Goal: Information Seeking & Learning: Check status

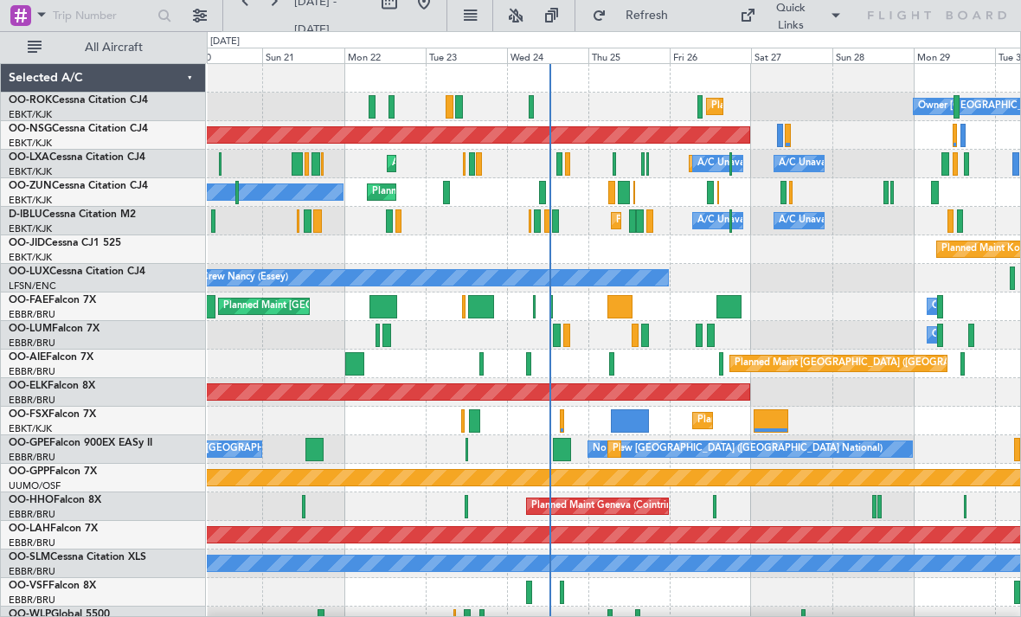
click at [639, 421] on div at bounding box center [630, 420] width 38 height 23
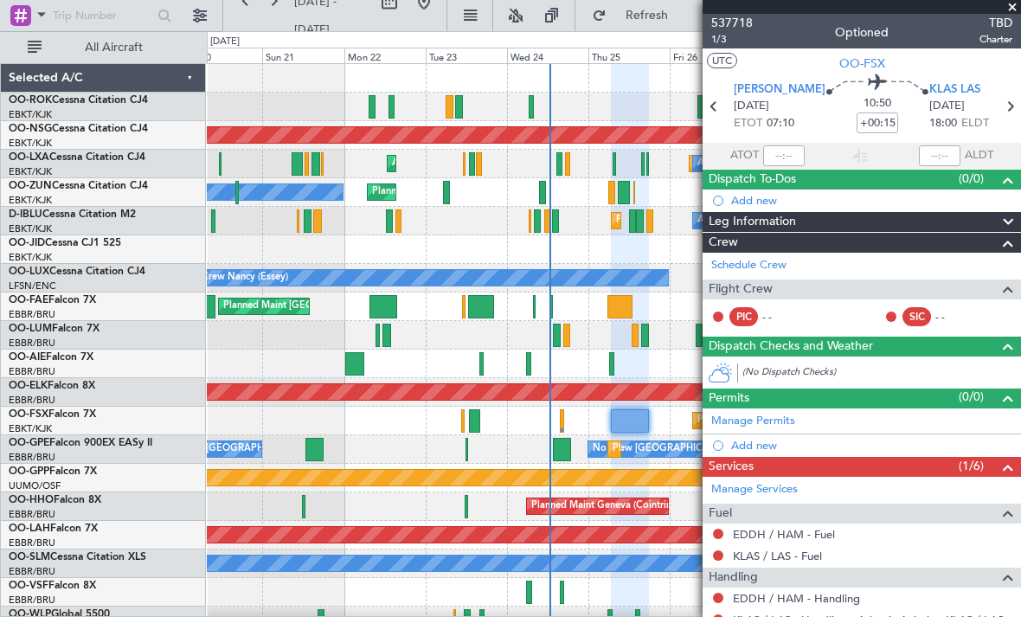
click at [1011, 11] on span at bounding box center [1012, 8] width 17 height 16
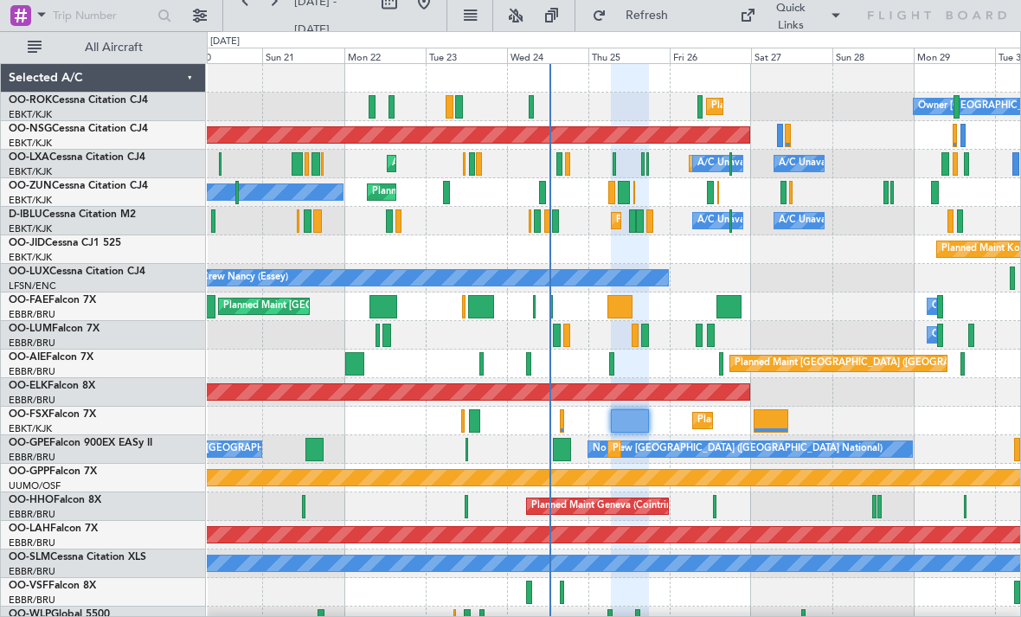
type input "0"
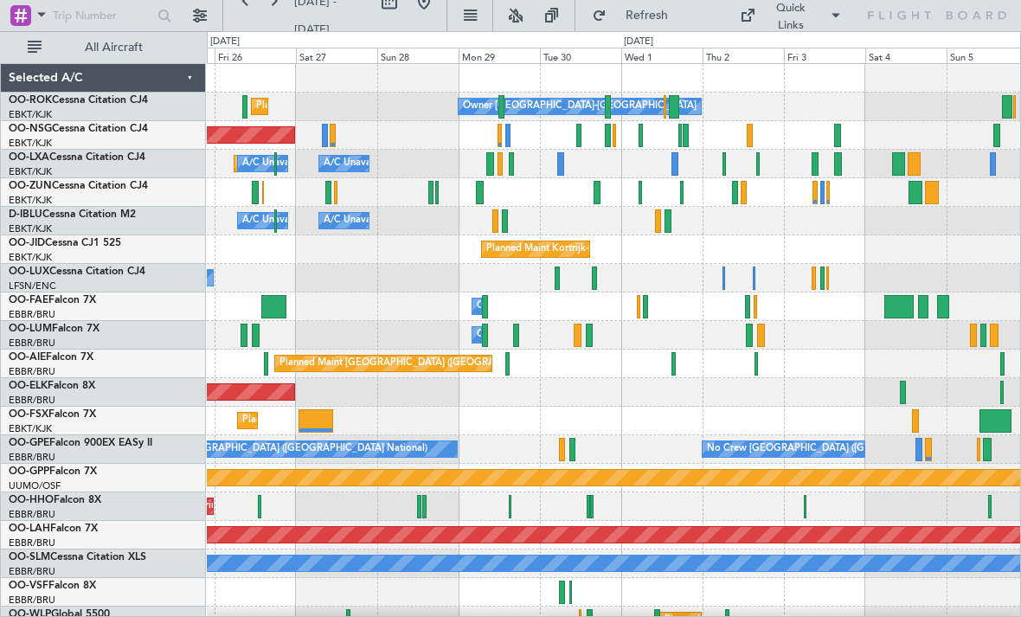
click at [756, 130] on div "Planned Maint [GEOGRAPHIC_DATA] ([GEOGRAPHIC_DATA])" at bounding box center [613, 135] width 813 height 29
click at [742, 130] on div "Planned Maint [GEOGRAPHIC_DATA] ([GEOGRAPHIC_DATA])" at bounding box center [613, 135] width 813 height 29
click at [755, 132] on div "Planned Maint [GEOGRAPHIC_DATA] ([GEOGRAPHIC_DATA])" at bounding box center [613, 135] width 813 height 29
click at [747, 132] on div at bounding box center [750, 135] width 6 height 23
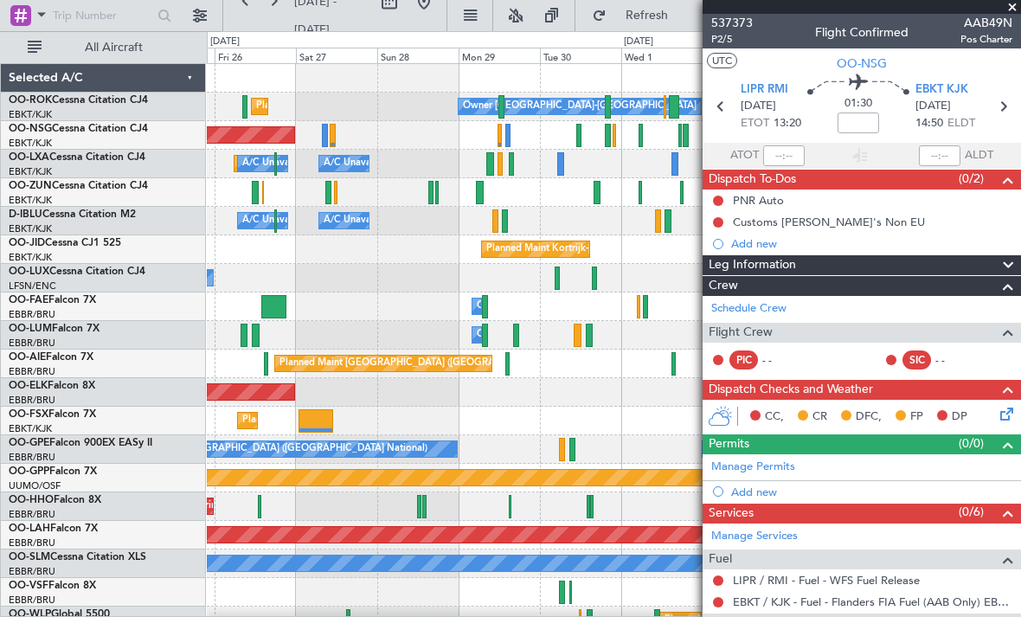
click at [1012, 13] on span at bounding box center [1012, 8] width 17 height 16
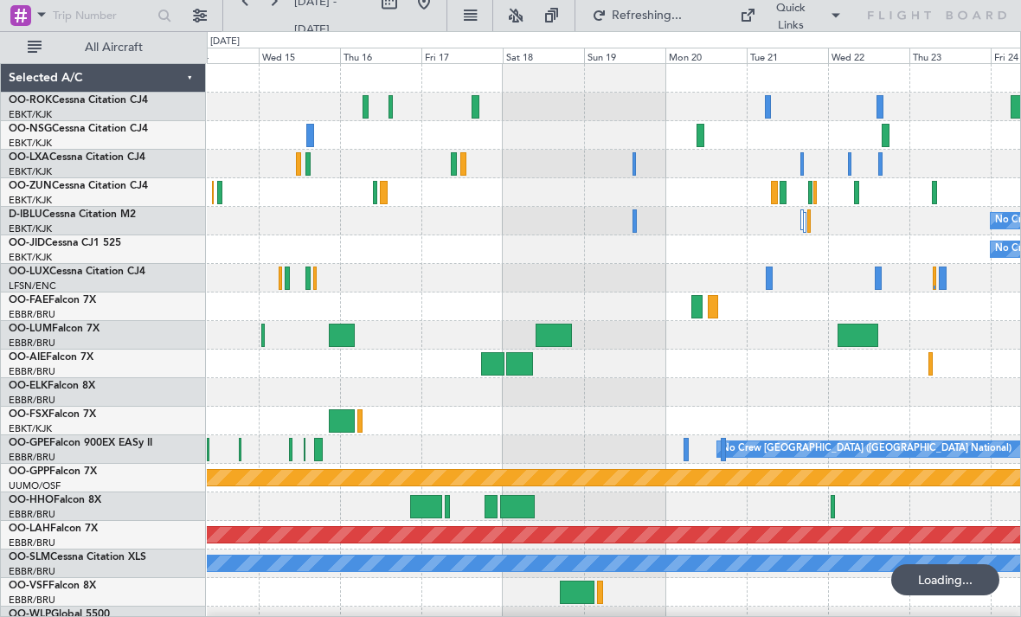
click at [700, 138] on div at bounding box center [701, 135] width 8 height 23
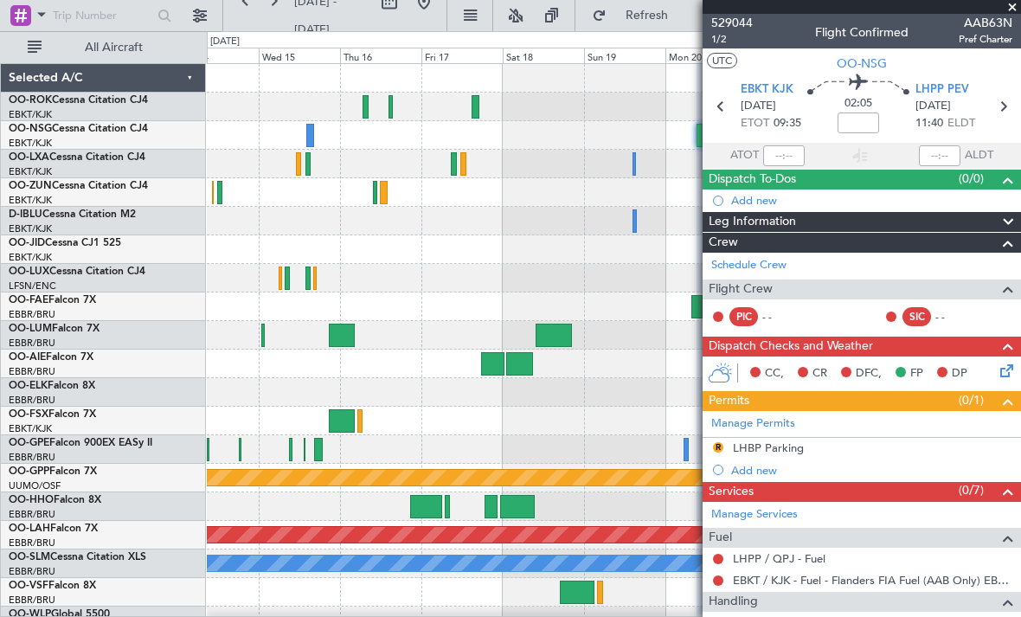
click at [1015, 9] on span at bounding box center [1012, 8] width 17 height 16
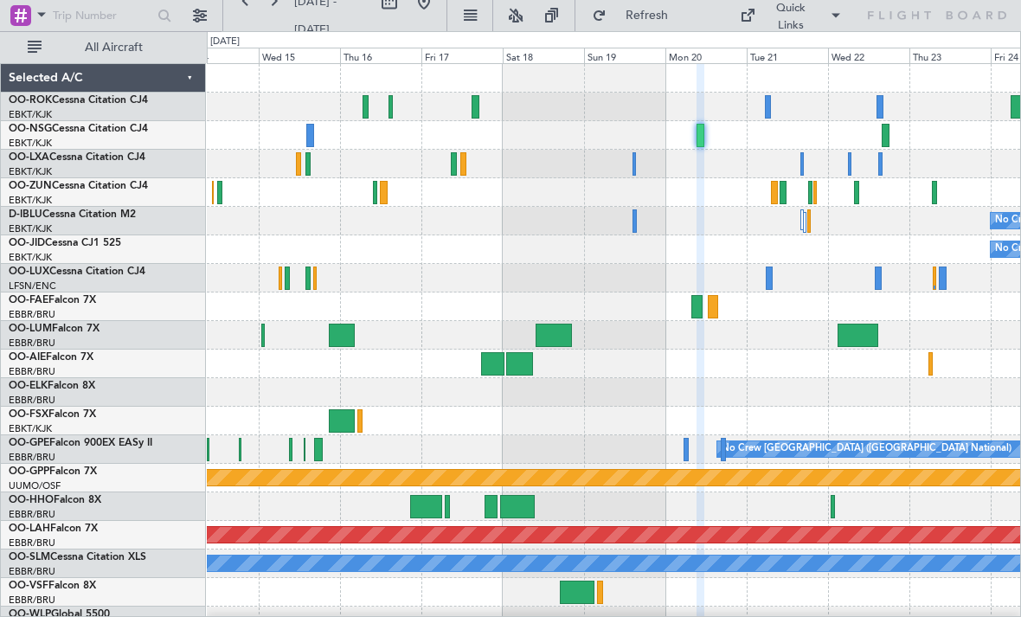
type input "0"
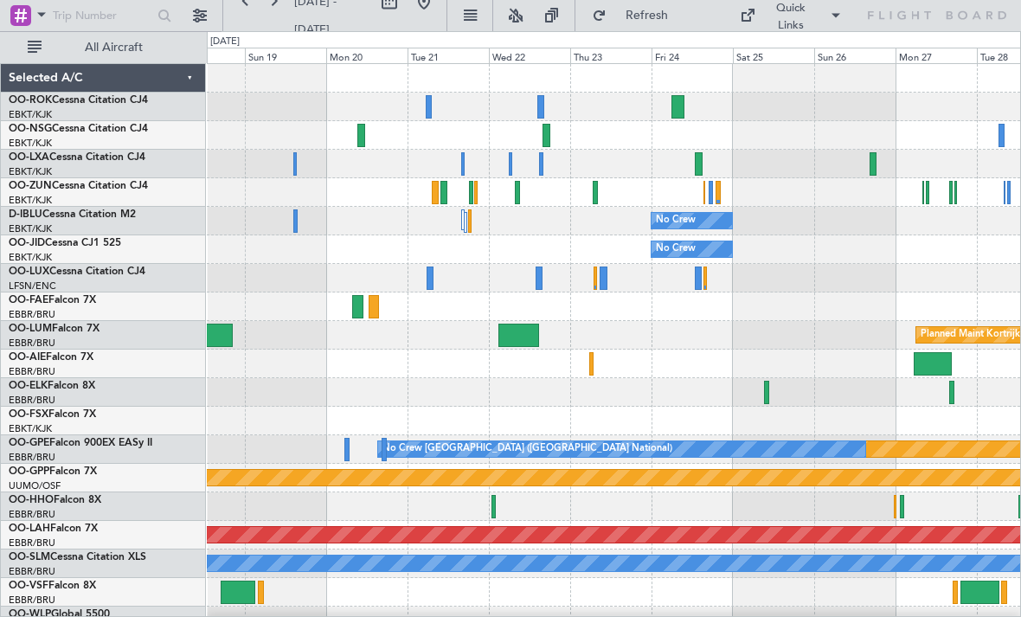
click at [699, 165] on div at bounding box center [699, 163] width 8 height 23
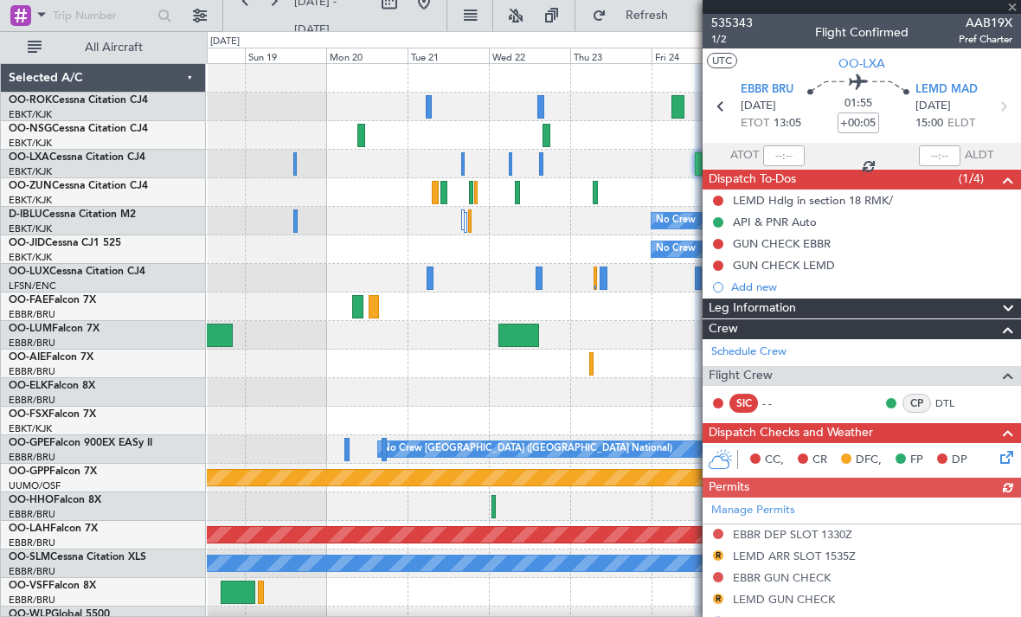
click at [1013, 6] on div at bounding box center [862, 7] width 318 height 14
click at [1018, 10] on div at bounding box center [862, 7] width 318 height 14
click at [1007, 9] on span at bounding box center [1012, 8] width 17 height 16
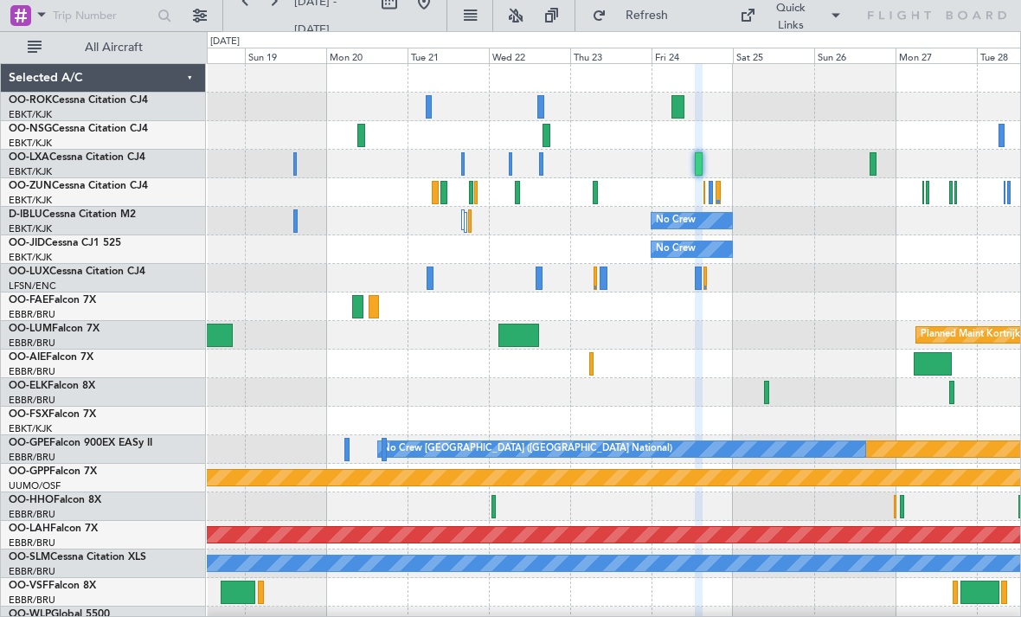
type input "0"
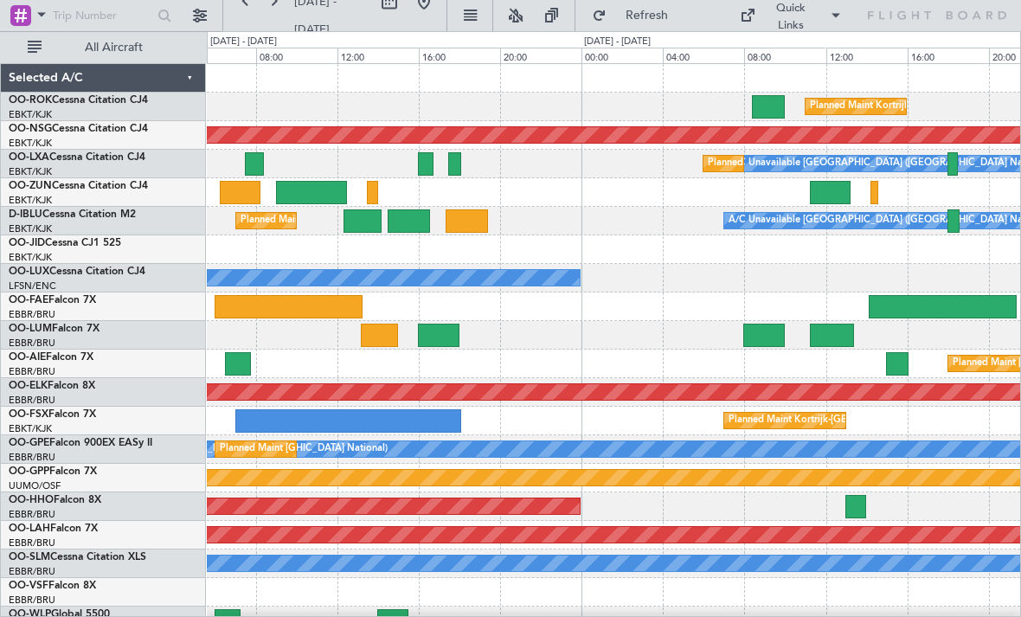
click at [458, 158] on div at bounding box center [454, 163] width 12 height 23
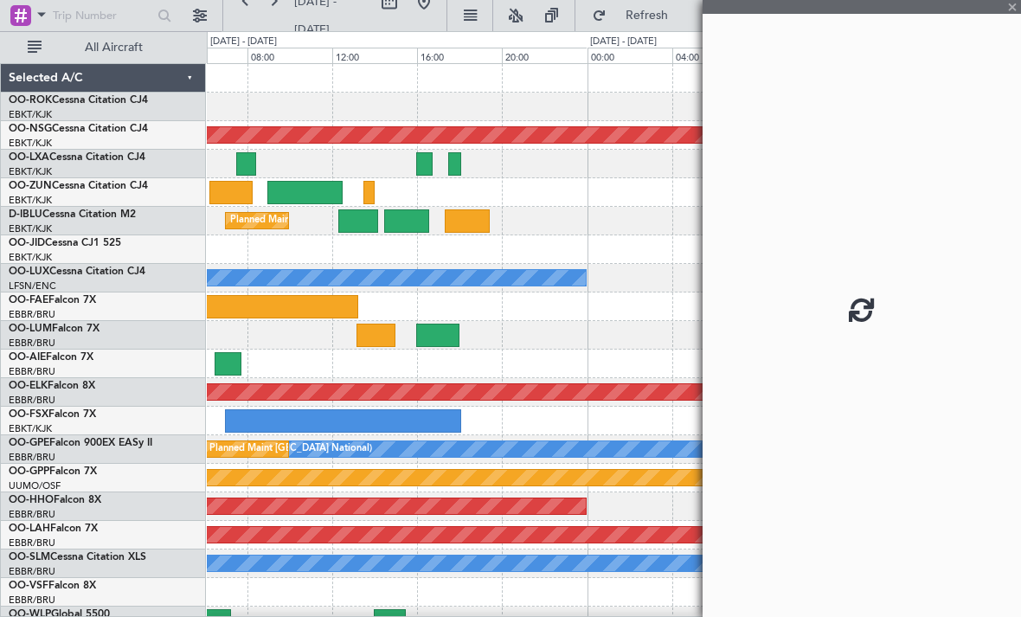
click at [461, 168] on div "A/C Unavailable [GEOGRAPHIC_DATA] ([GEOGRAPHIC_DATA] National) Planned Maint [G…" at bounding box center [613, 164] width 813 height 29
click at [456, 164] on div at bounding box center [454, 163] width 13 height 23
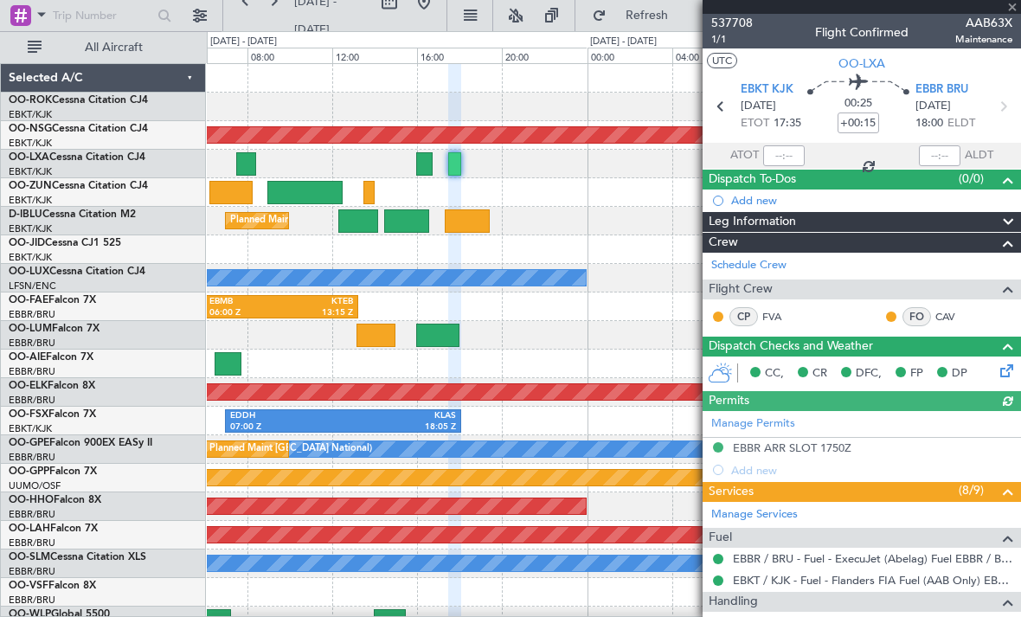
click at [1012, 12] on div at bounding box center [862, 7] width 318 height 14
click at [1014, 10] on div at bounding box center [862, 7] width 318 height 14
click at [1013, 6] on span at bounding box center [1012, 8] width 17 height 16
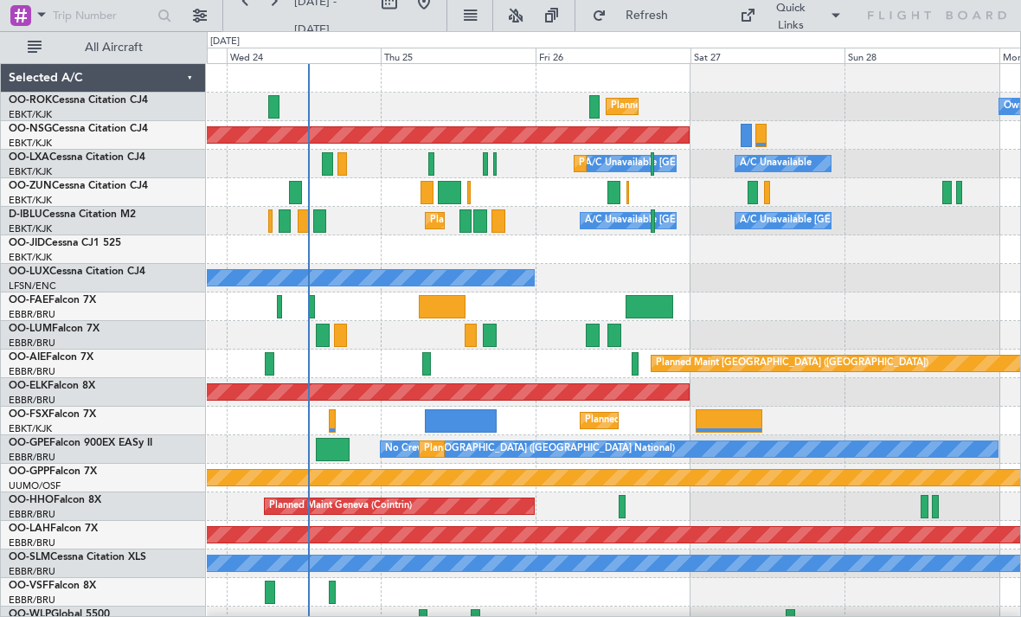
click at [740, 134] on div "Planned Maint [GEOGRAPHIC_DATA] ([GEOGRAPHIC_DATA])" at bounding box center [613, 135] width 813 height 29
click at [747, 138] on div at bounding box center [746, 135] width 11 height 23
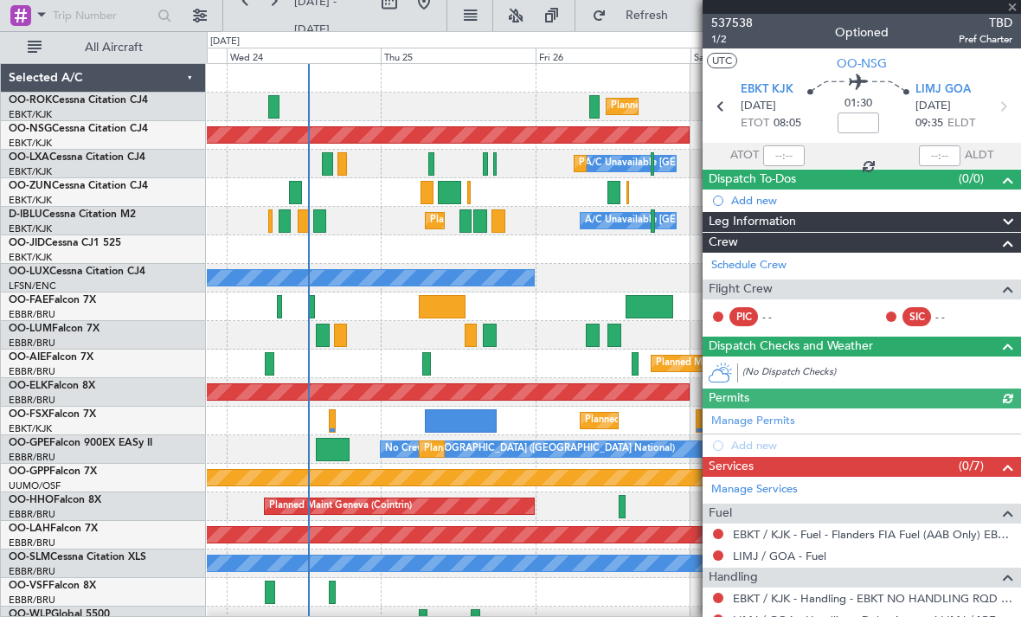
click at [1012, 4] on div at bounding box center [862, 7] width 318 height 14
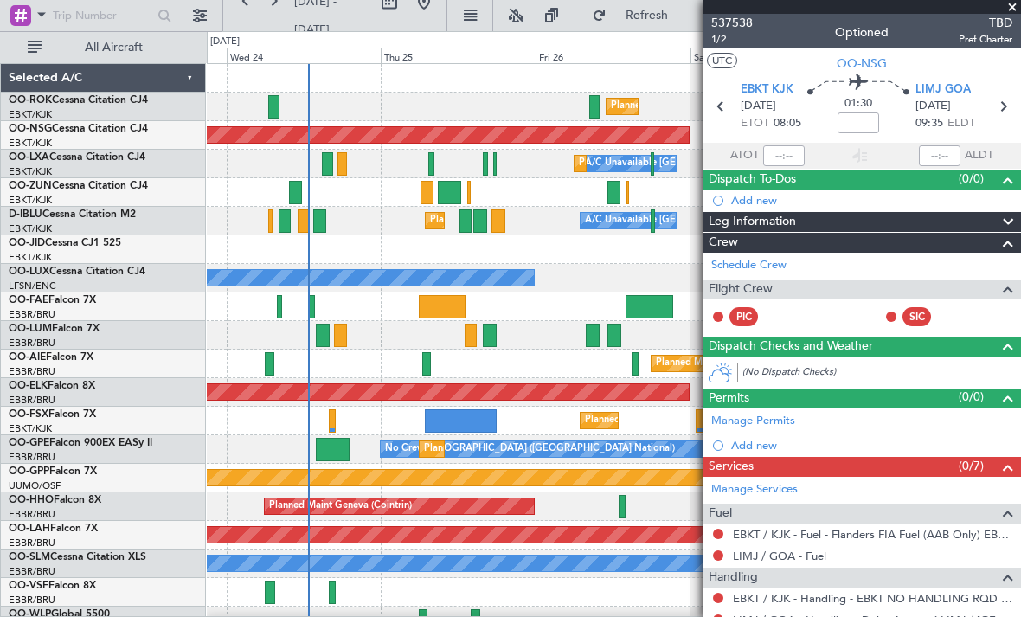
click at [1013, 9] on span at bounding box center [1012, 8] width 17 height 16
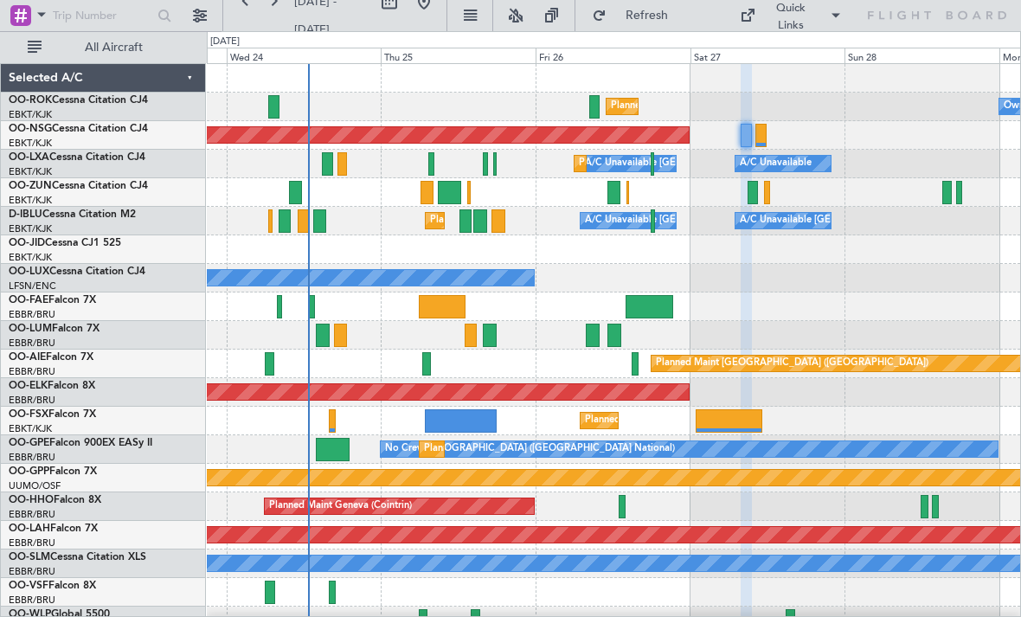
type input "0"
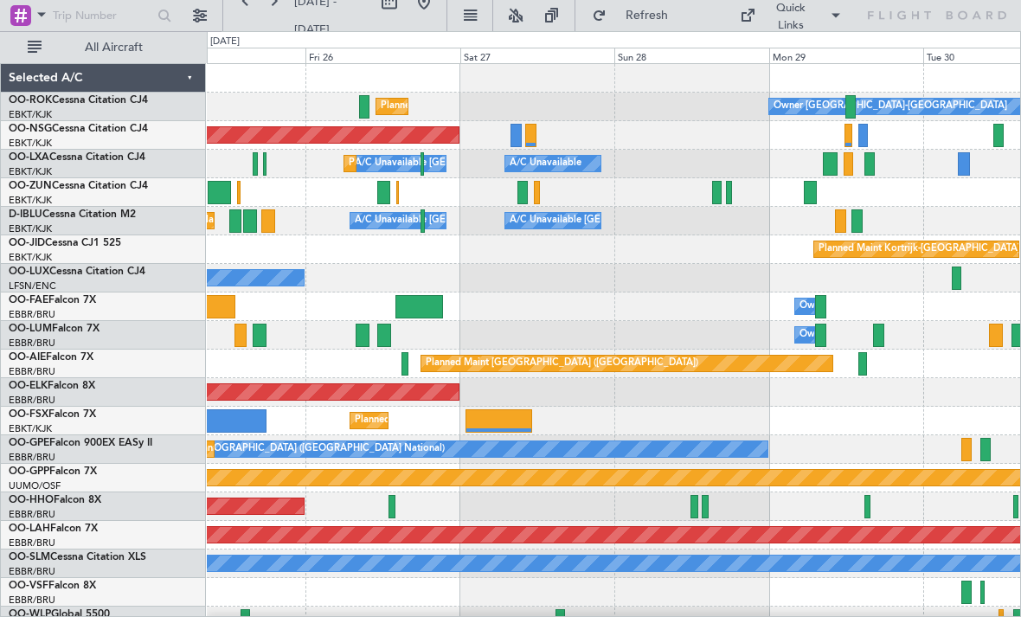
click at [734, 197] on div at bounding box center [613, 192] width 813 height 29
click at [733, 208] on div "A/C Unavailable [GEOGRAPHIC_DATA] ([GEOGRAPHIC_DATA] National) A/C Unavailable …" at bounding box center [613, 221] width 813 height 29
click at [735, 189] on div at bounding box center [613, 192] width 813 height 29
click at [729, 191] on div at bounding box center [729, 192] width 6 height 23
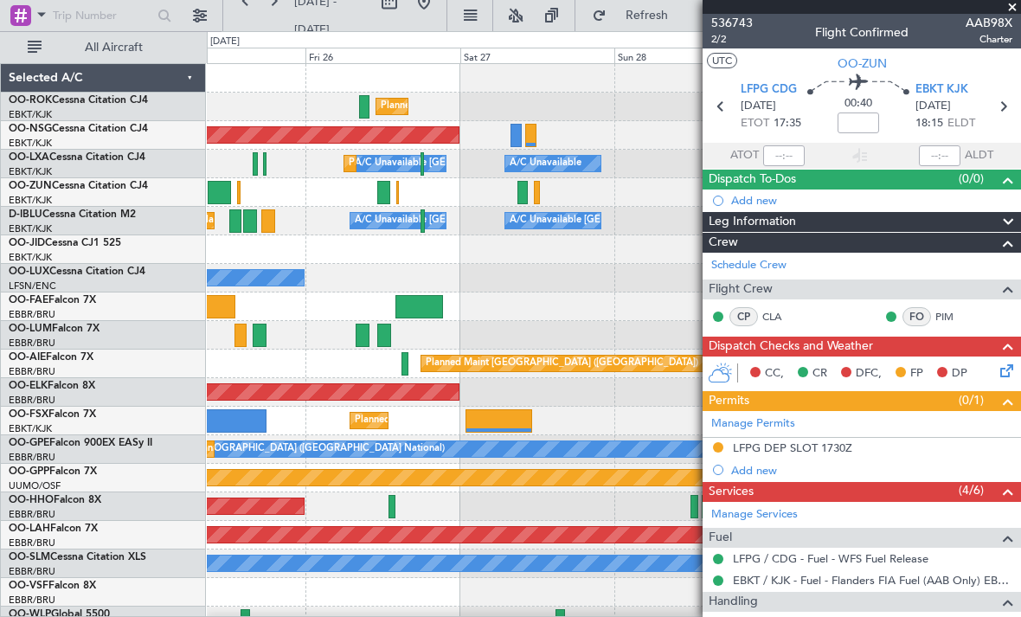
click at [1011, 10] on span at bounding box center [1012, 8] width 17 height 16
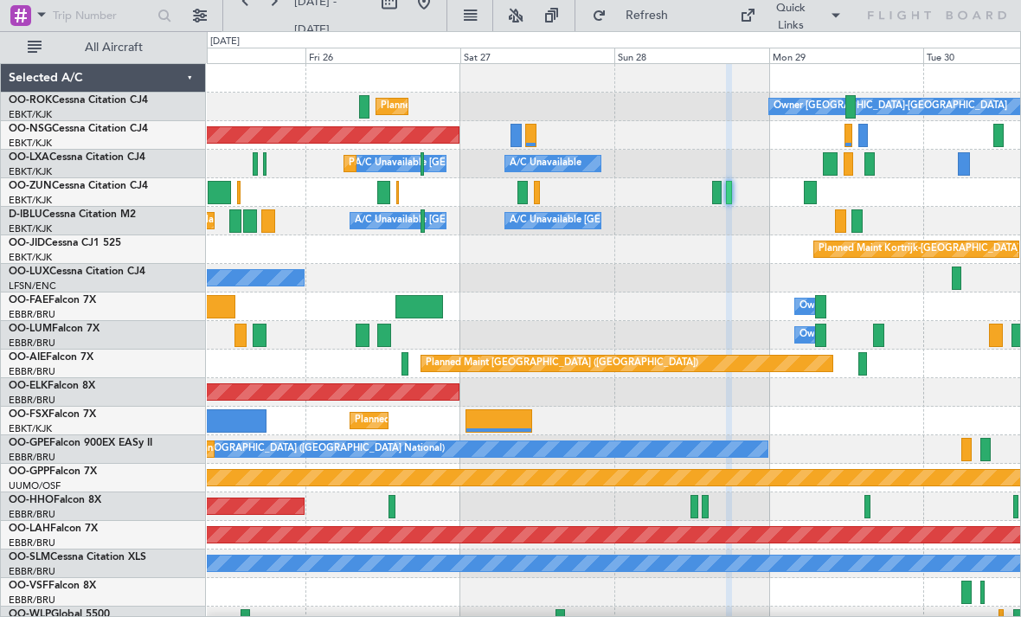
type input "0"
click at [828, 166] on div at bounding box center [830, 163] width 15 height 23
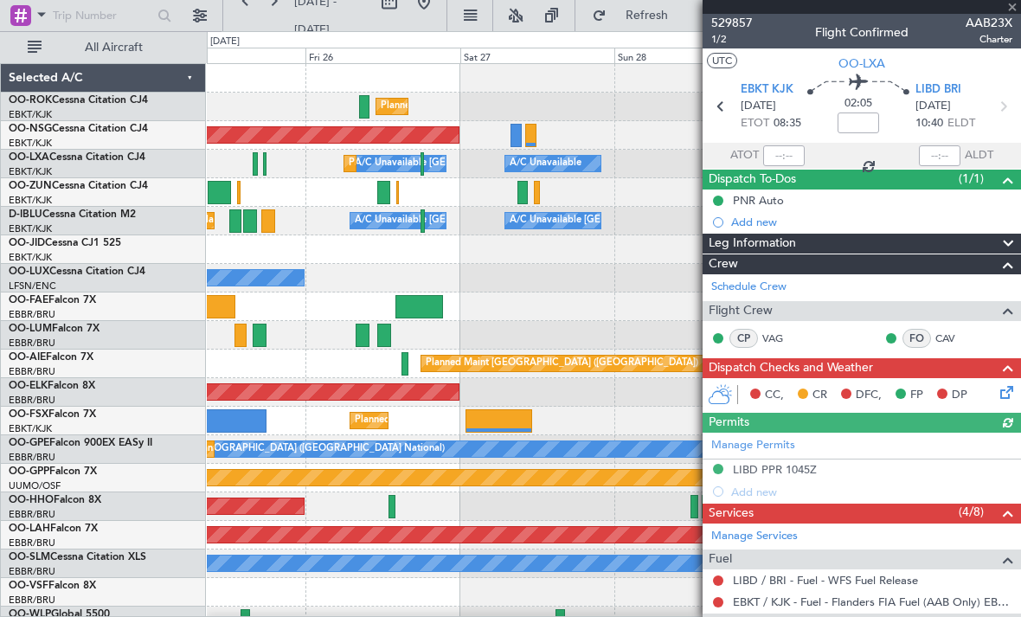
click at [1012, 8] on div at bounding box center [862, 7] width 318 height 14
click at [1013, 7] on div at bounding box center [862, 7] width 318 height 14
click at [1011, 5] on span at bounding box center [1012, 8] width 17 height 16
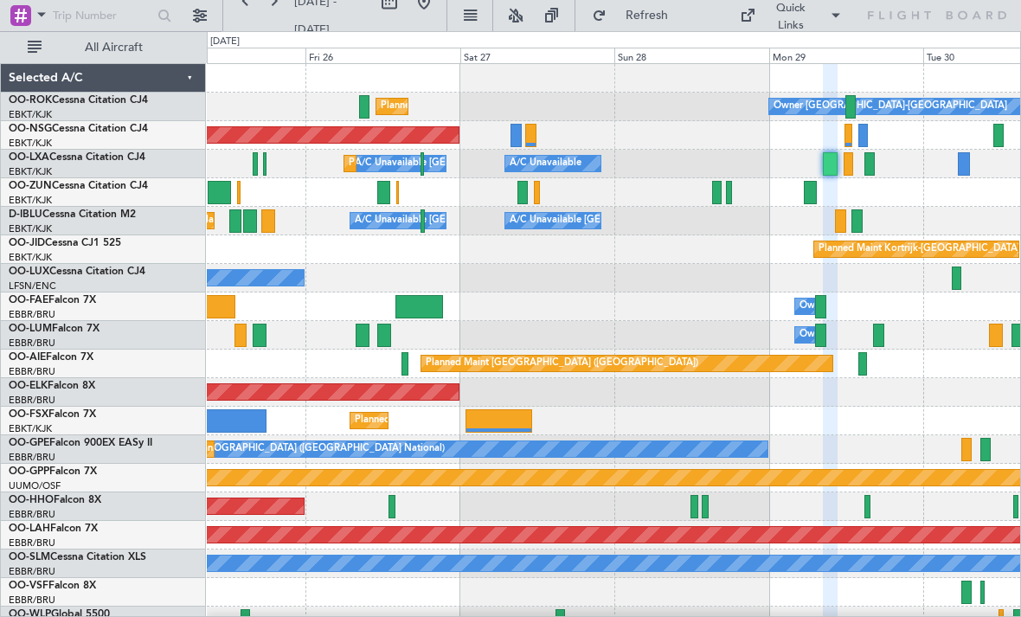
type input "0"
